Goal: Transaction & Acquisition: Purchase product/service

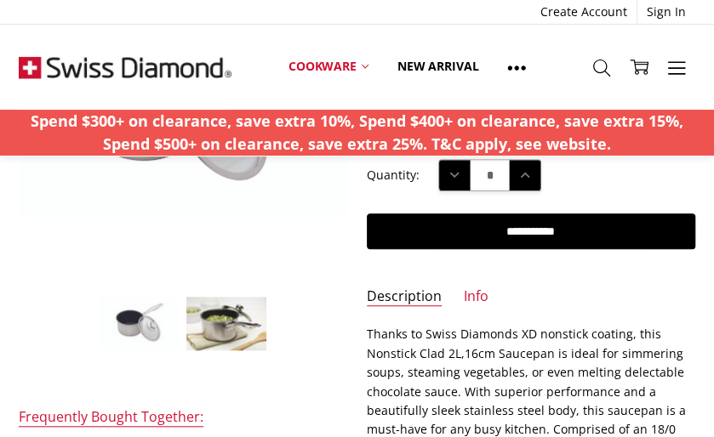
scroll to position [255, 0]
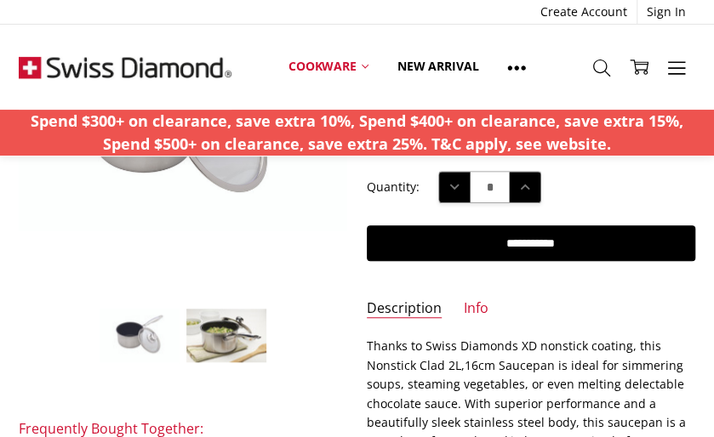
click at [202, 327] on img at bounding box center [226, 335] width 82 height 55
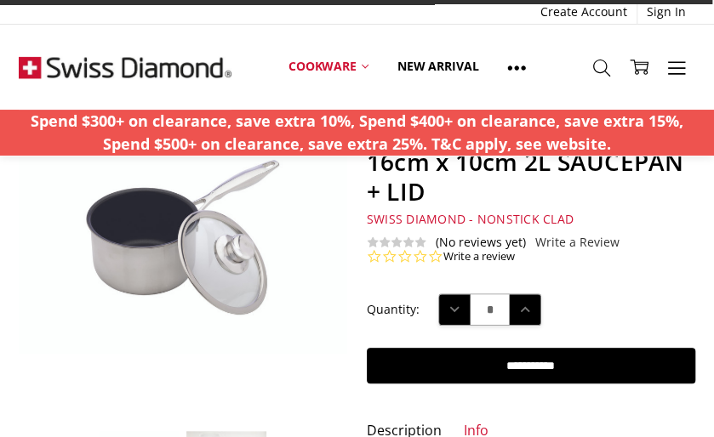
scroll to position [202, 0]
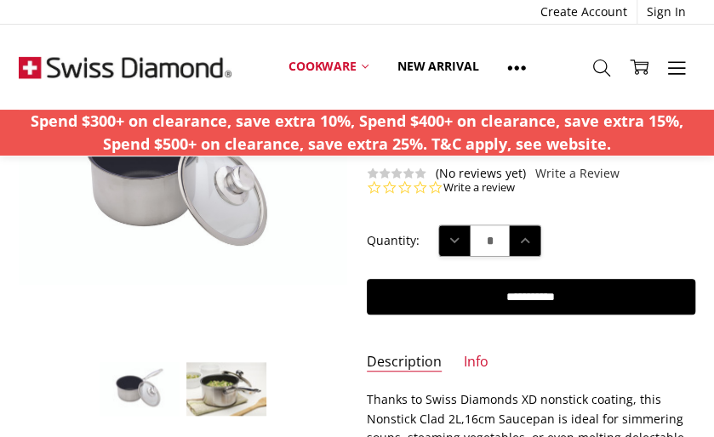
click at [134, 382] on img at bounding box center [140, 389] width 82 height 55
click at [223, 385] on img at bounding box center [226, 389] width 82 height 55
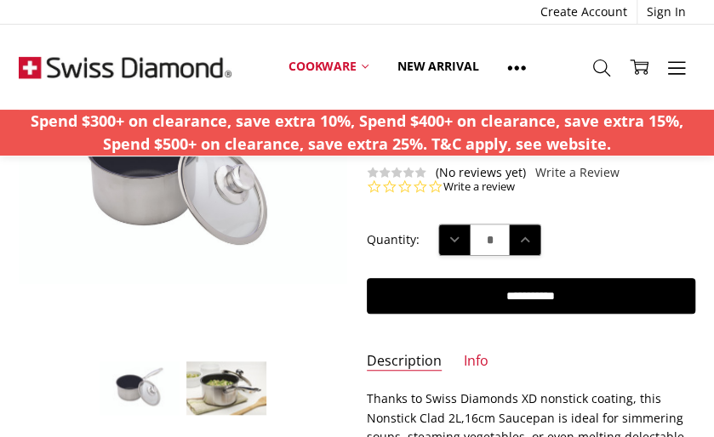
scroll to position [214, 0]
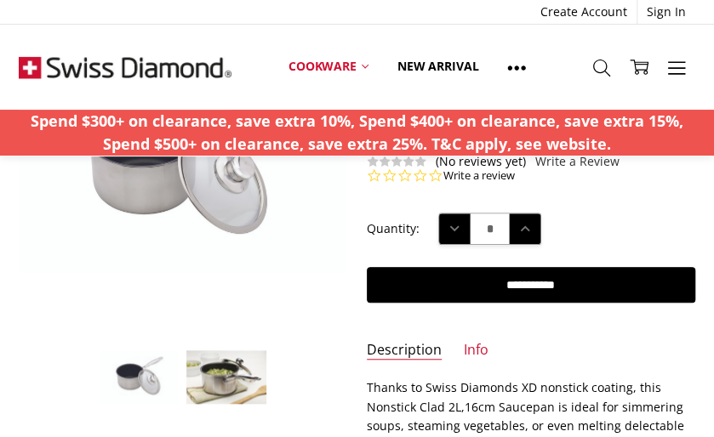
click at [225, 389] on img at bounding box center [226, 377] width 82 height 55
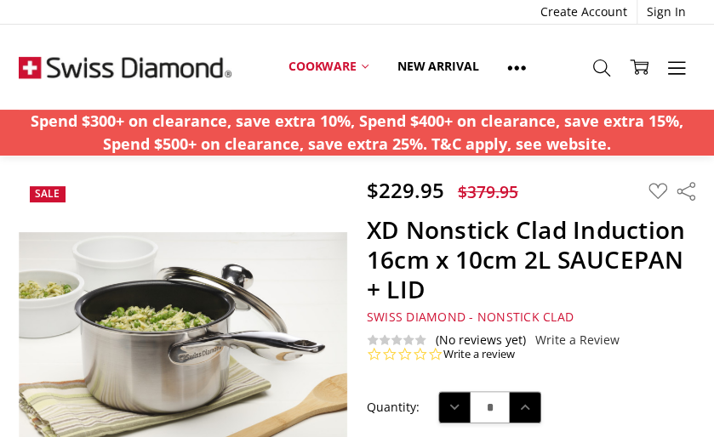
scroll to position [48, 0]
